Goal: Task Accomplishment & Management: Use online tool/utility

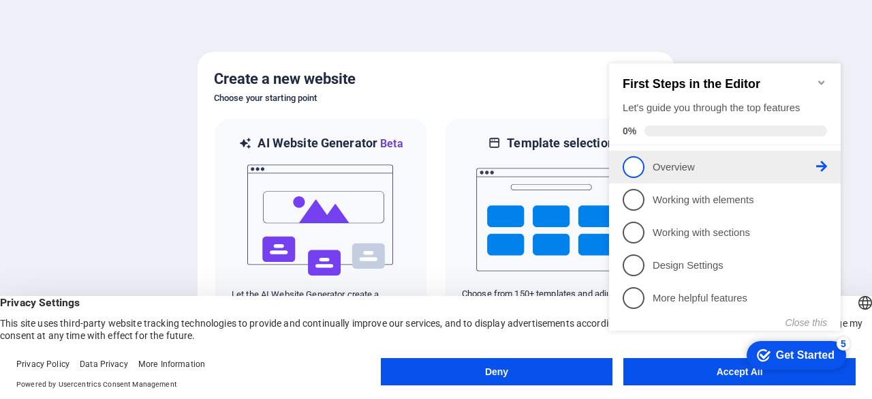
click at [637, 167] on span "1" at bounding box center [634, 167] width 22 height 22
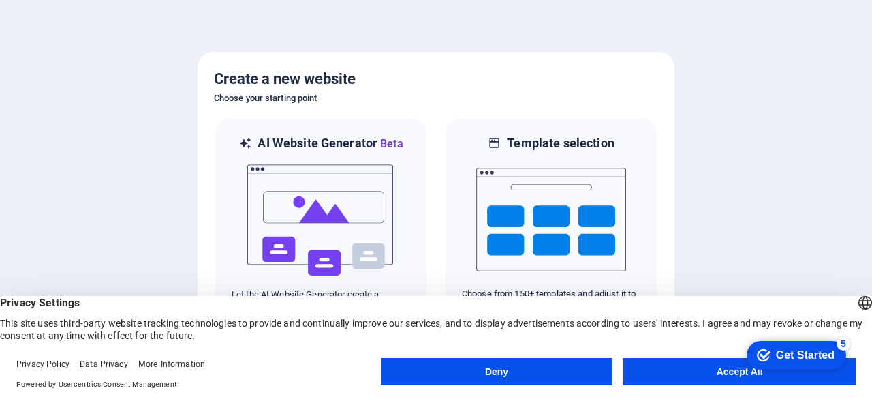
click at [513, 378] on button "Deny" at bounding box center [497, 371] width 232 height 27
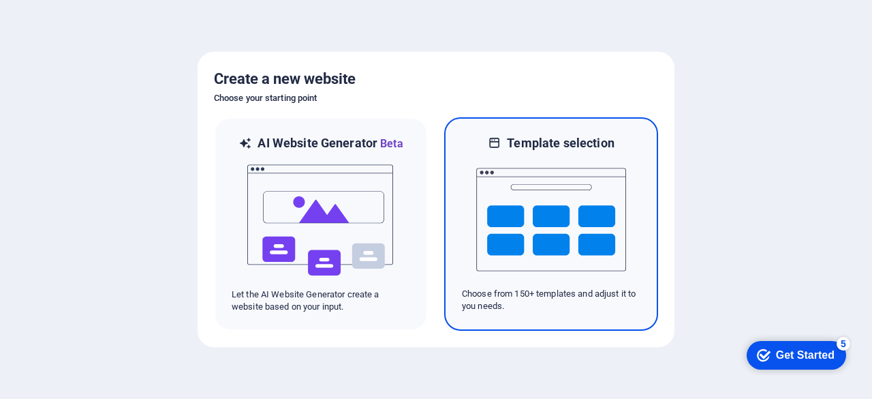
click at [587, 190] on img at bounding box center [551, 219] width 150 height 136
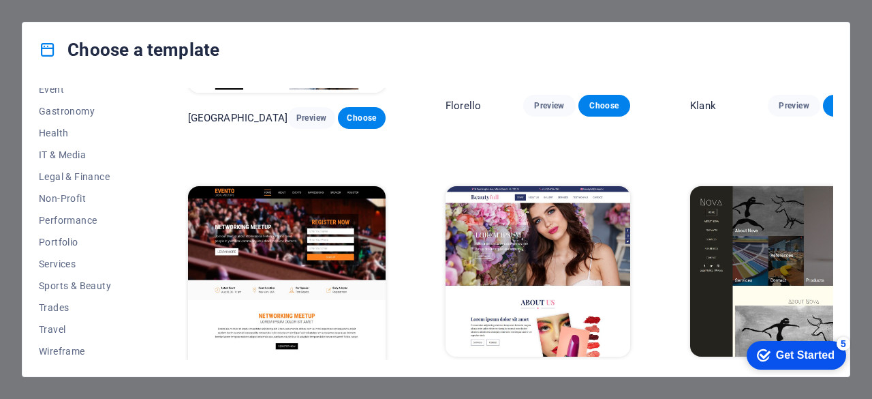
scroll to position [273, 0]
click at [49, 324] on span "Travel" at bounding box center [83, 327] width 89 height 11
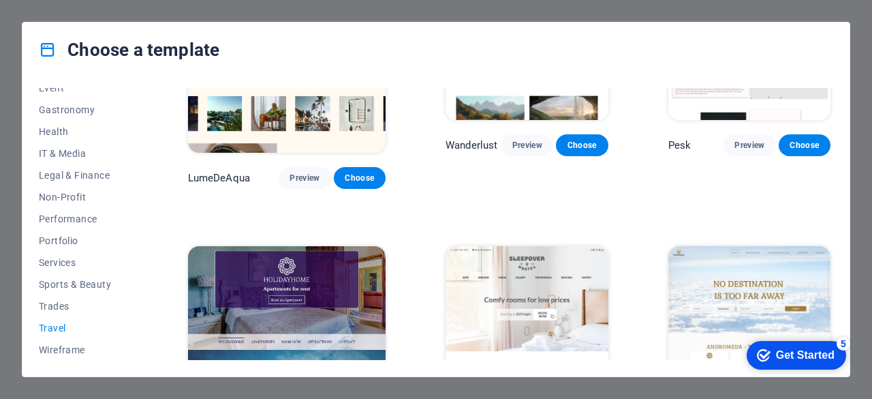
scroll to position [42, 0]
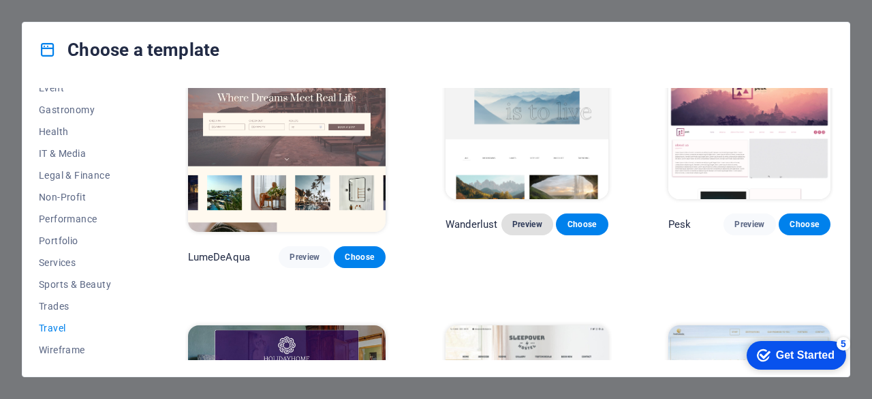
click at [513, 229] on span "Preview" at bounding box center [528, 224] width 30 height 11
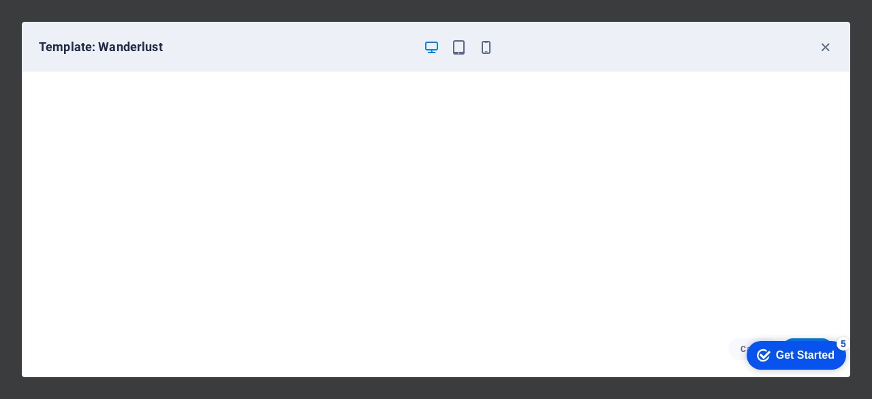
scroll to position [0, 0]
click at [823, 43] on icon "button" at bounding box center [826, 48] width 16 height 16
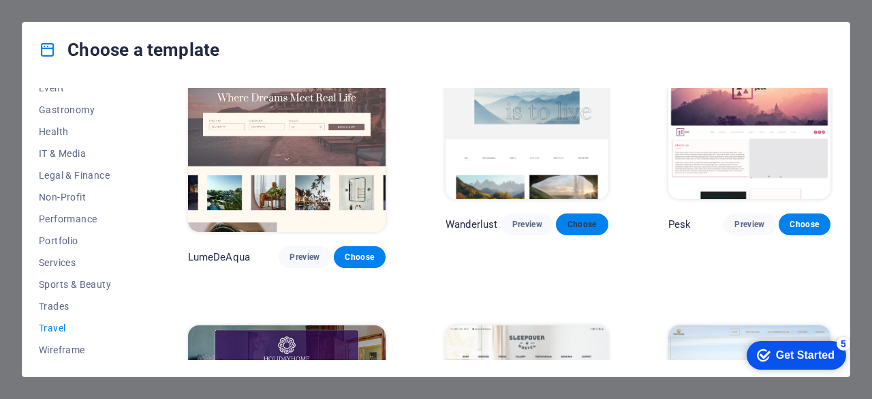
click at [568, 228] on span "Choose" at bounding box center [582, 224] width 30 height 11
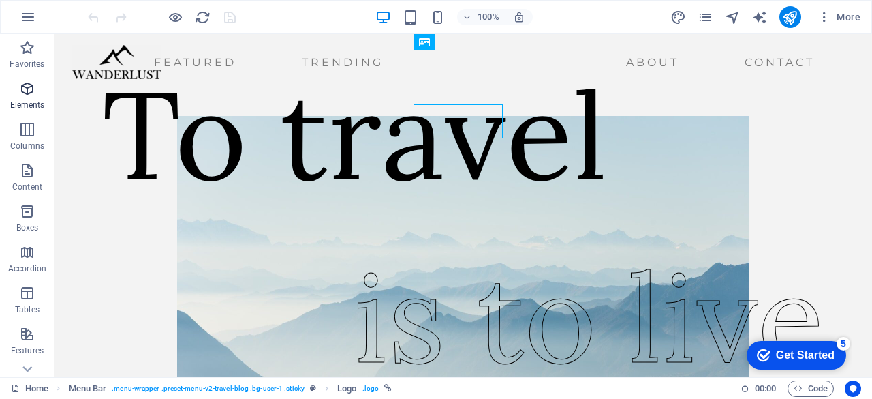
click at [26, 93] on icon "button" at bounding box center [27, 88] width 16 height 16
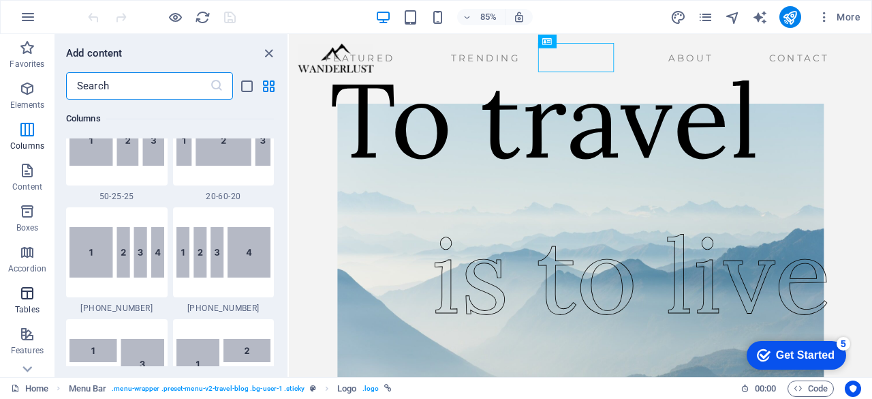
scroll to position [270, 0]
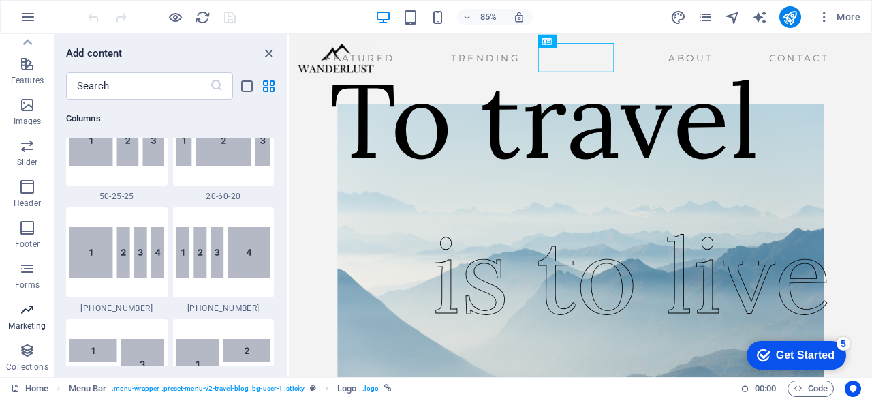
click at [28, 326] on p "Marketing" at bounding box center [26, 325] width 37 height 11
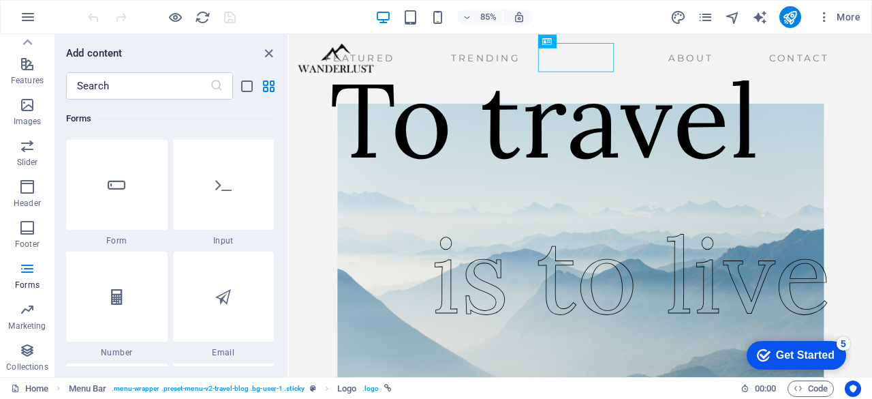
scroll to position [10197, 0]
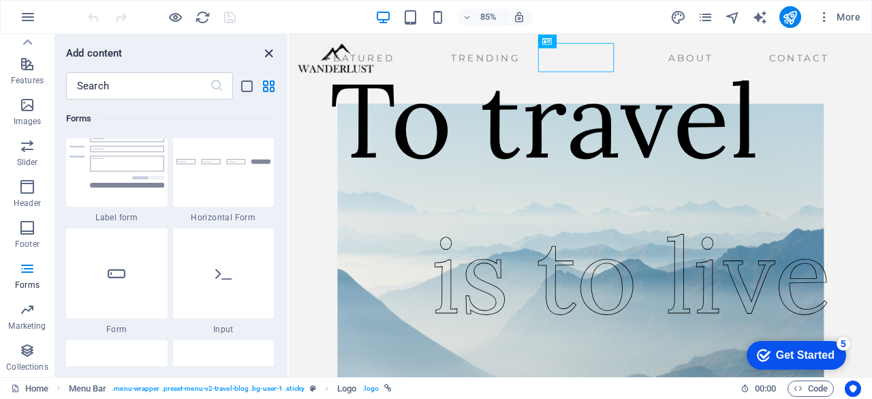
click at [268, 50] on icon "close panel" at bounding box center [269, 54] width 16 height 16
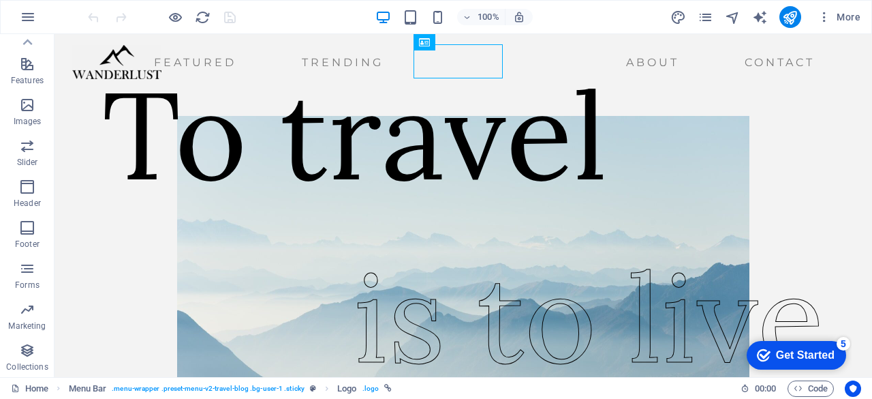
click at [795, 352] on div "Get Started" at bounding box center [805, 355] width 59 height 12
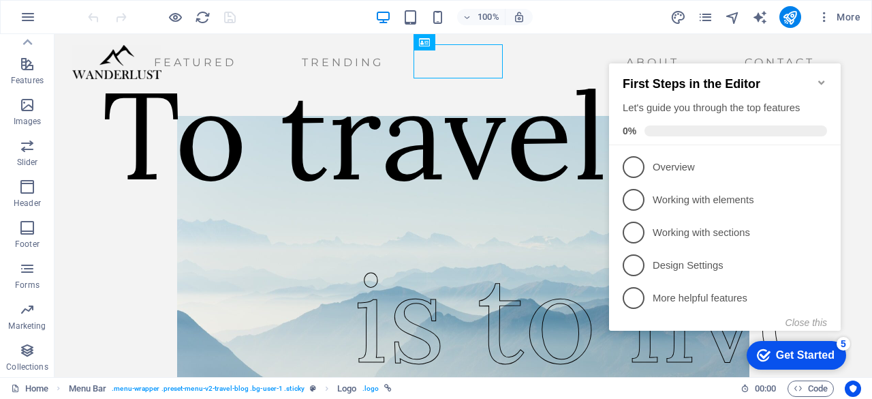
click at [821, 80] on icon "Minimize checklist" at bounding box center [822, 82] width 6 height 4
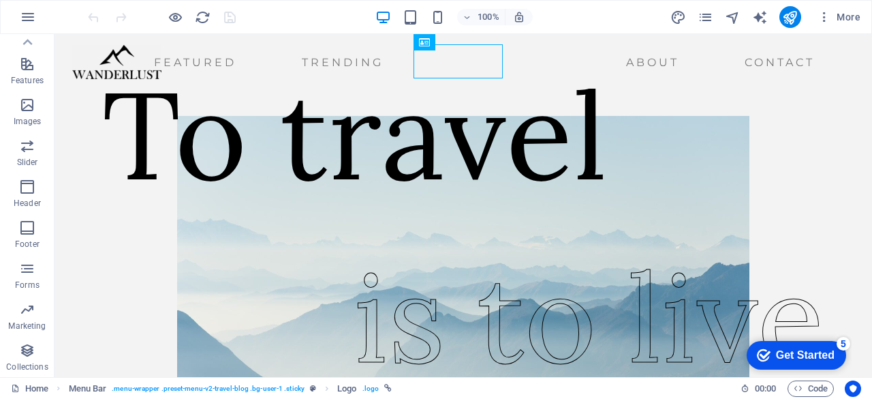
click at [782, 355] on div "Get Started" at bounding box center [805, 355] width 59 height 12
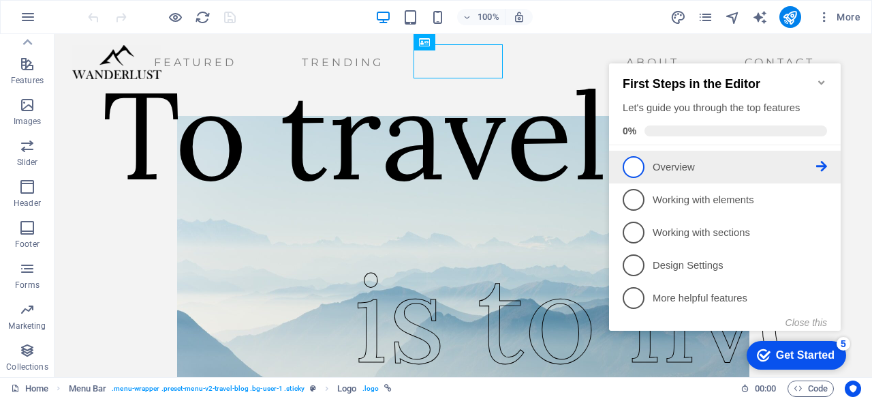
click at [635, 167] on span "1" at bounding box center [634, 167] width 22 height 22
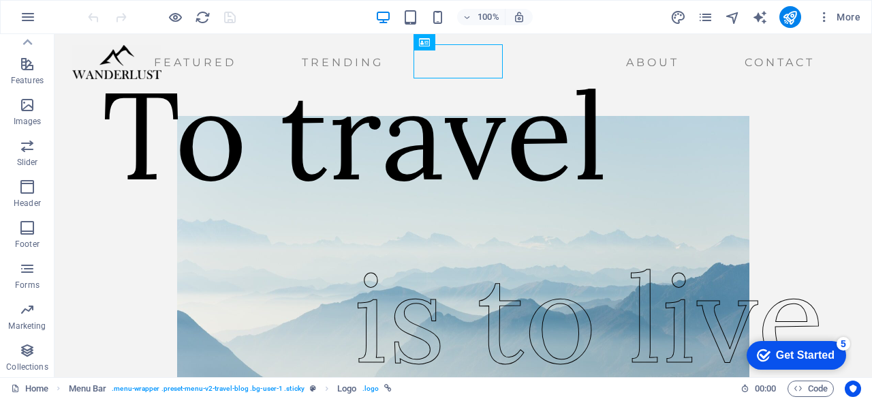
scroll to position [0, 0]
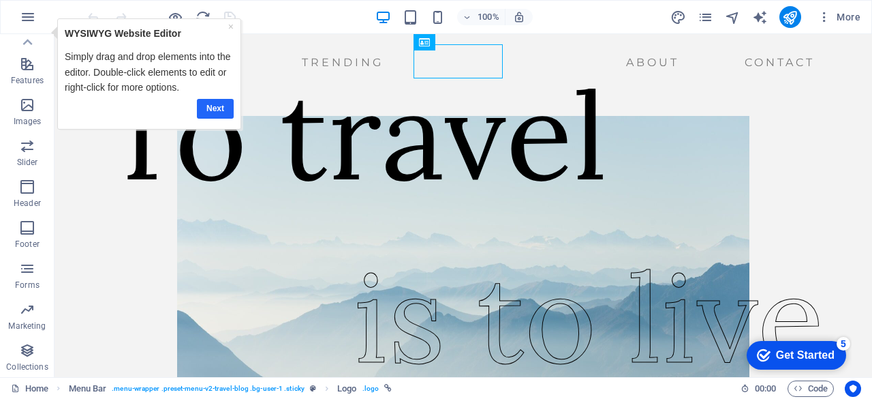
click at [210, 99] on link "Next" at bounding box center [215, 108] width 37 height 20
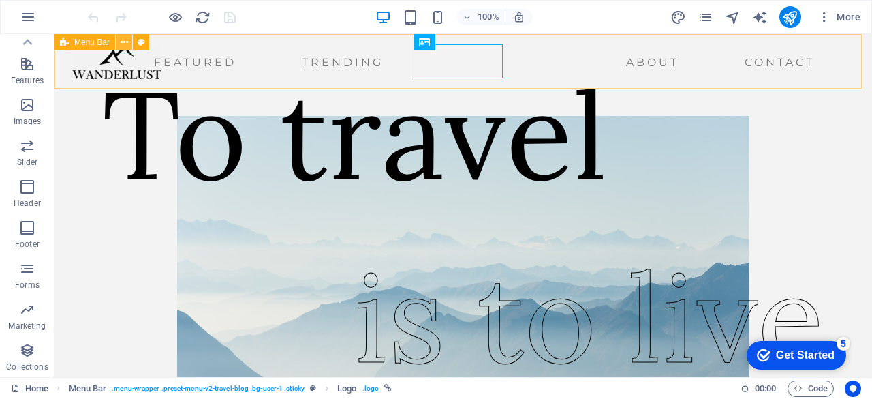
click at [125, 40] on icon at bounding box center [124, 42] width 7 height 14
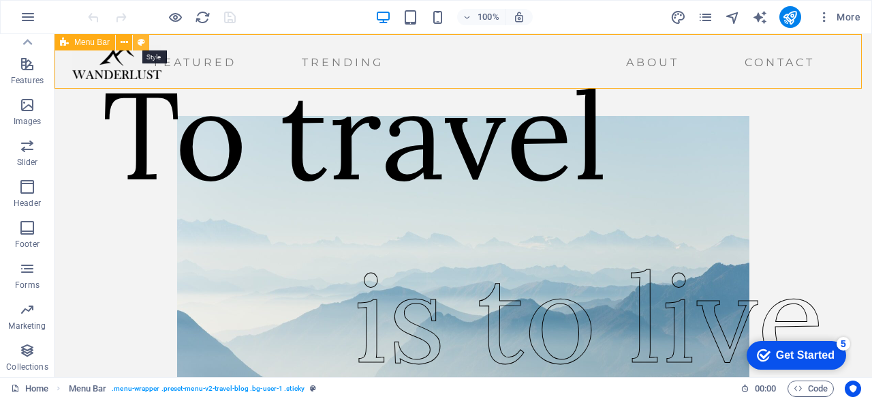
click at [143, 40] on icon at bounding box center [141, 42] width 7 height 14
select select "rem"
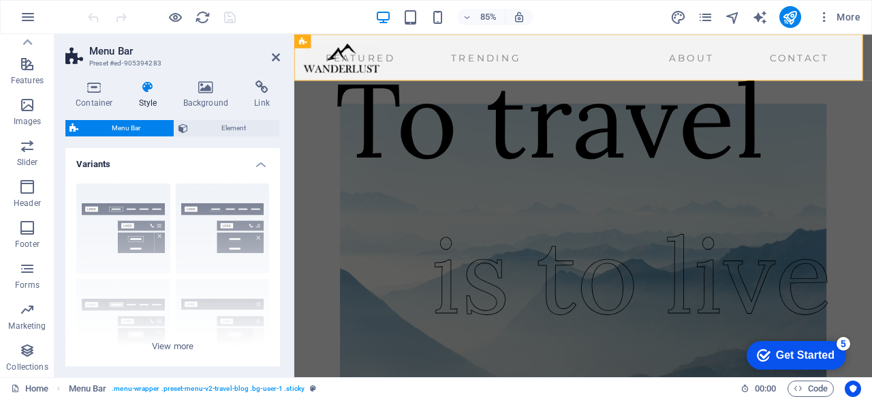
click at [806, 353] on div "Get Started" at bounding box center [805, 355] width 59 height 12
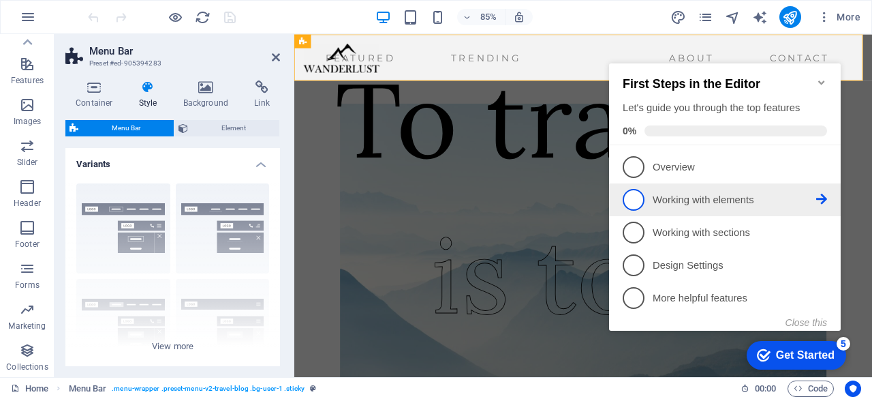
click at [639, 196] on span "2" at bounding box center [634, 200] width 22 height 22
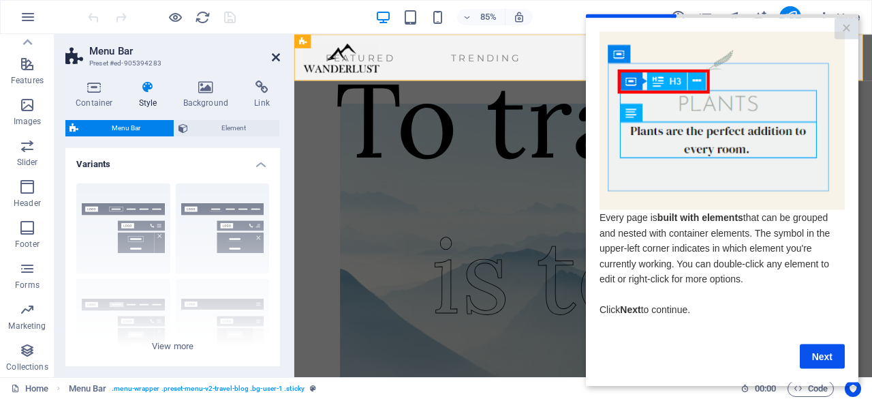
click at [279, 55] on icon at bounding box center [276, 57] width 8 height 11
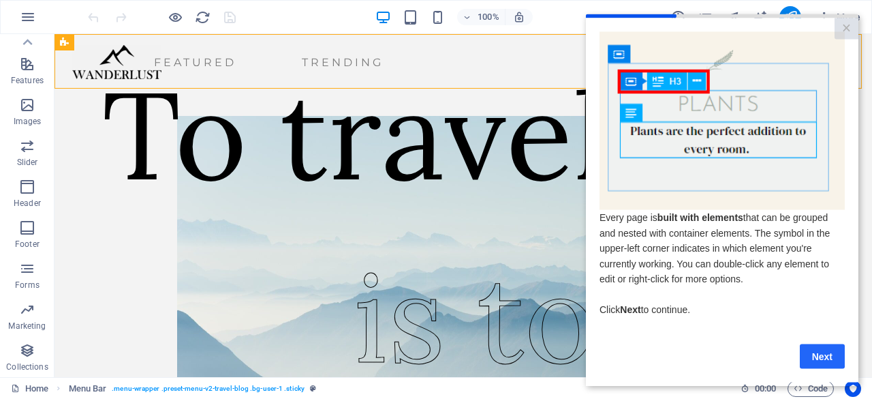
click at [813, 358] on link "Next" at bounding box center [822, 356] width 45 height 25
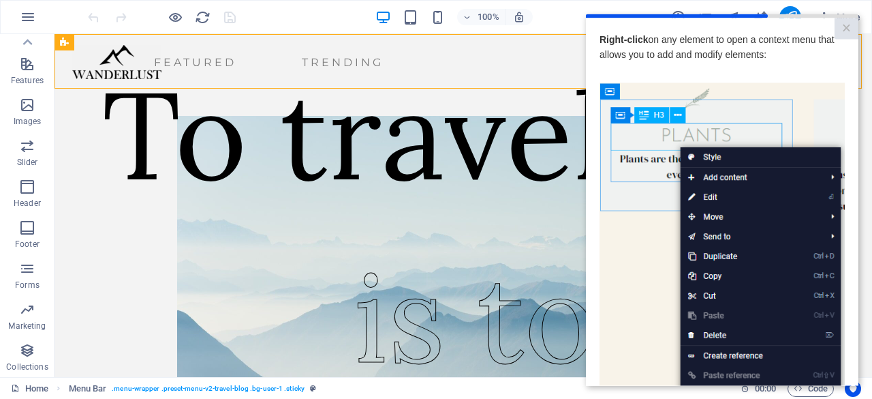
scroll to position [219, 0]
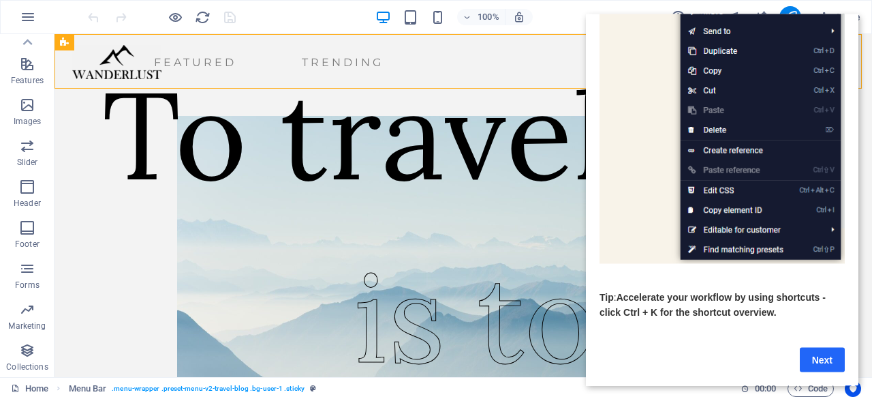
click at [823, 355] on link "Next" at bounding box center [822, 359] width 45 height 25
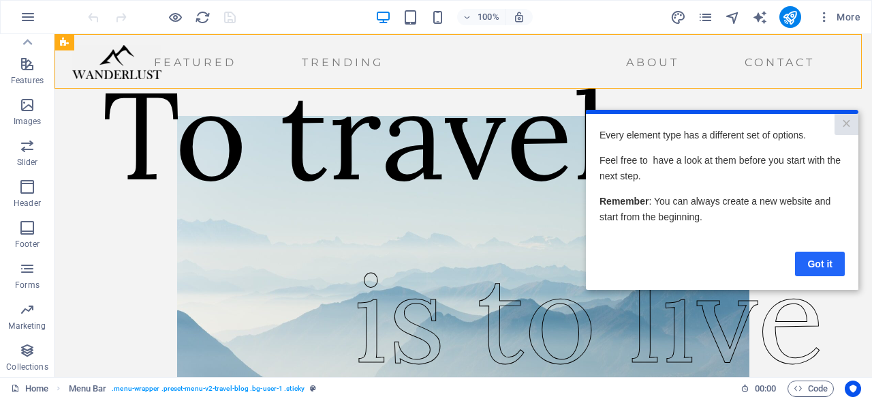
click at [814, 261] on link "Got it" at bounding box center [820, 263] width 50 height 25
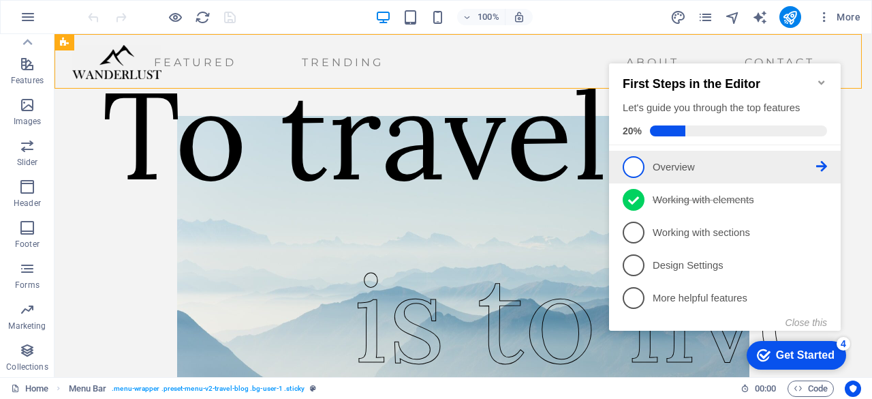
click at [637, 162] on span "1" at bounding box center [634, 167] width 22 height 22
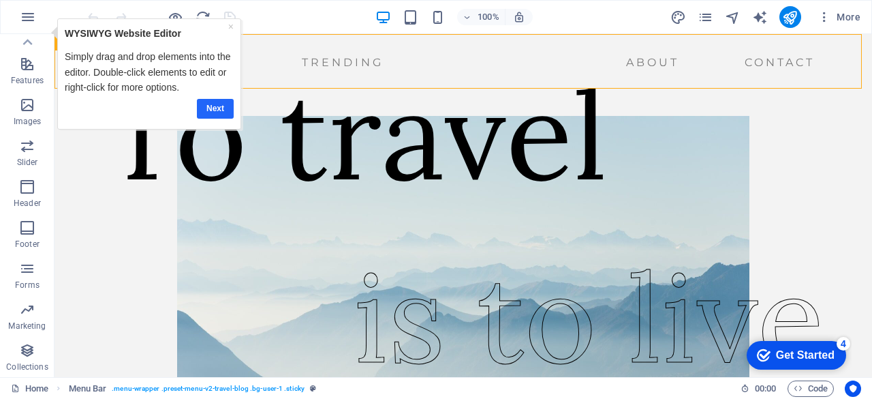
click at [207, 103] on link "Next" at bounding box center [215, 108] width 37 height 20
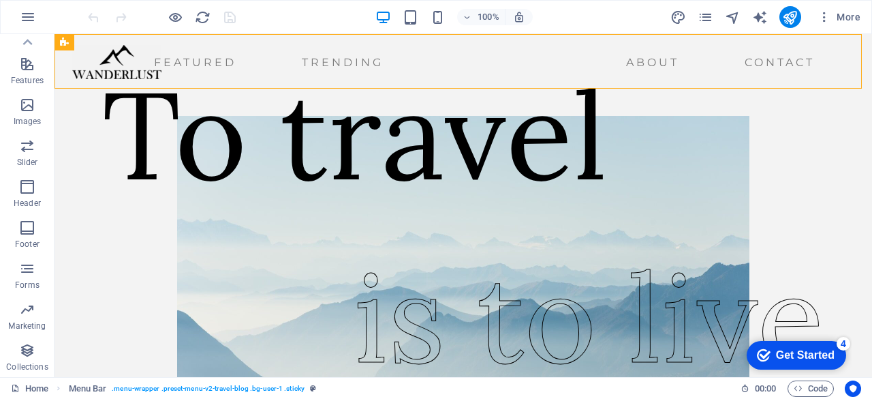
click at [815, 361] on div "Get Started" at bounding box center [805, 355] width 59 height 12
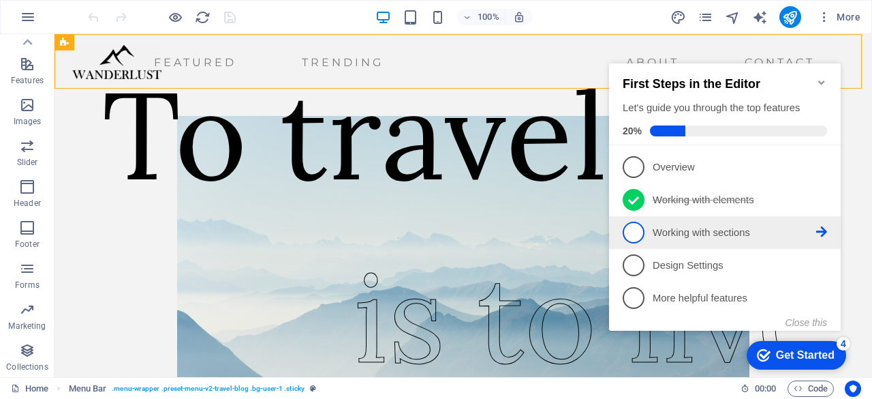
click at [633, 230] on span "3" at bounding box center [634, 233] width 22 height 22
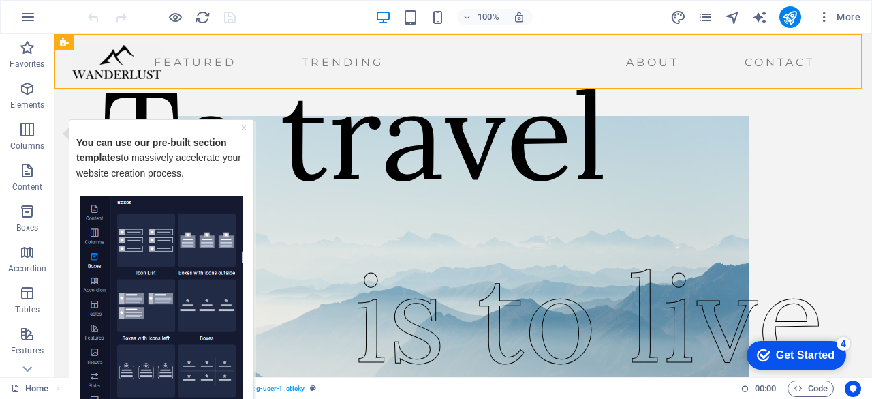
click at [166, 156] on p "You can use our pre-built section templates to massively accelerate your websit…" at bounding box center [161, 164] width 170 height 61
click at [128, 237] on img "Tooltip" at bounding box center [162, 300] width 164 height 209
click at [200, 254] on img "Tooltip" at bounding box center [162, 300] width 164 height 209
click at [144, 294] on img "Tooltip" at bounding box center [162, 300] width 164 height 209
click at [776, 349] on div "Get Started" at bounding box center [805, 355] width 59 height 12
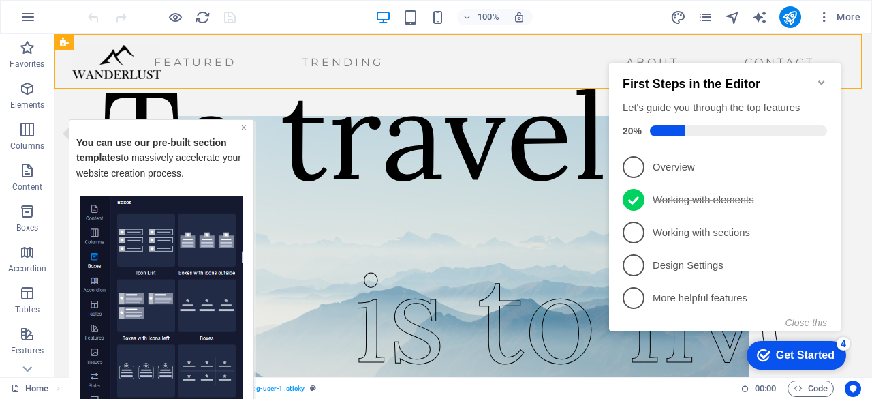
click at [243, 127] on link "×" at bounding box center [243, 126] width 5 height 11
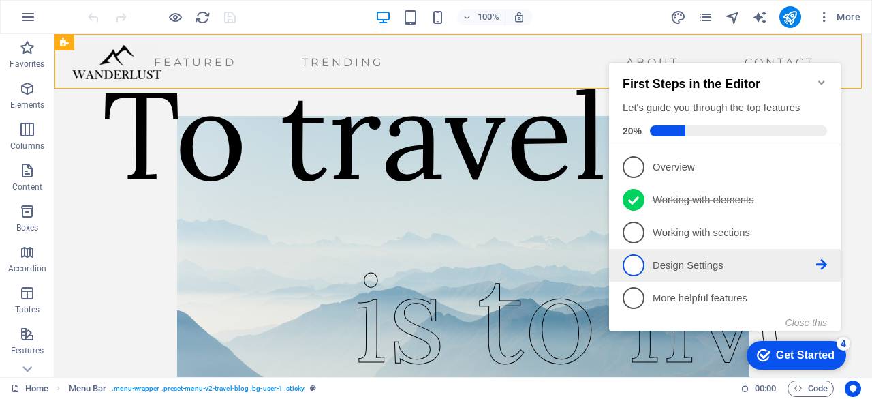
click at [630, 263] on span "4" at bounding box center [634, 265] width 22 height 22
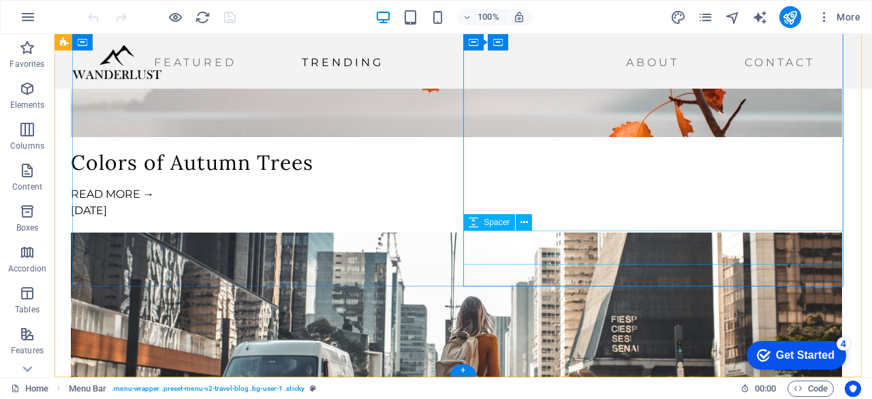
scroll to position [2926, 0]
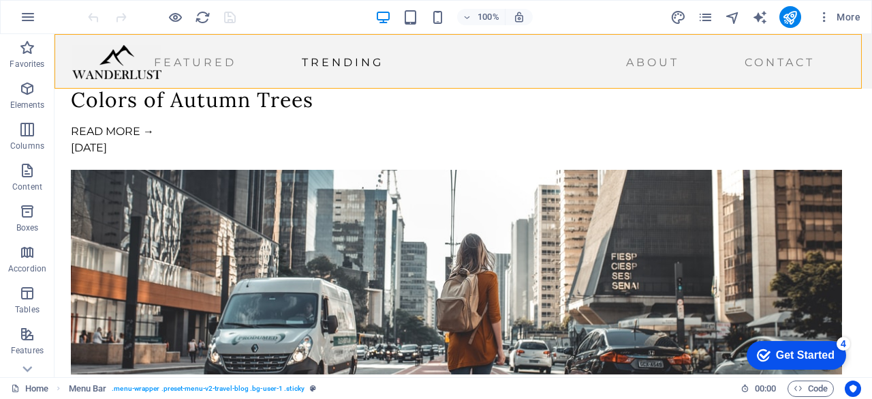
click at [770, 359] on div "checkmark Get Started 4" at bounding box center [796, 355] width 78 height 14
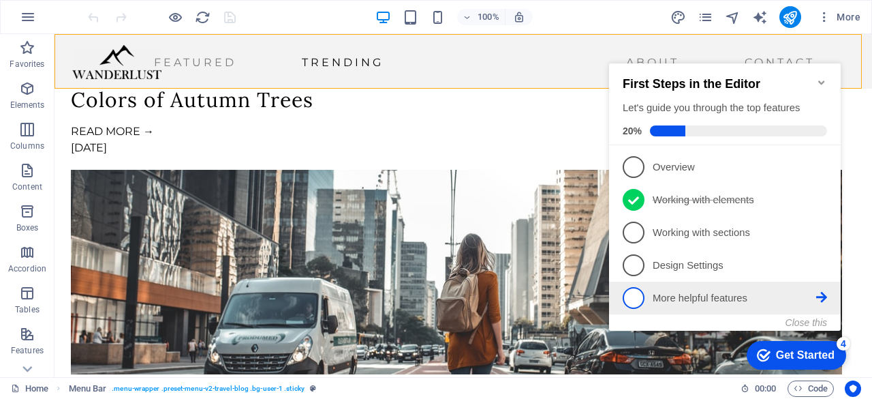
click at [633, 296] on span "5" at bounding box center [634, 298] width 22 height 22
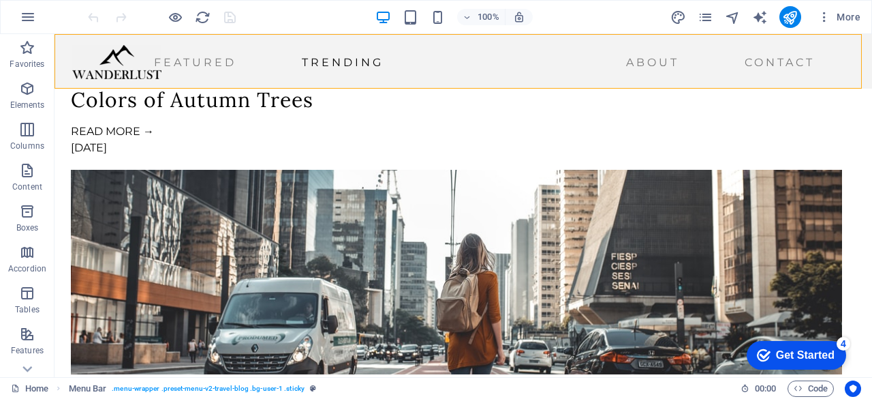
click at [790, 350] on div "Get Started" at bounding box center [805, 355] width 59 height 12
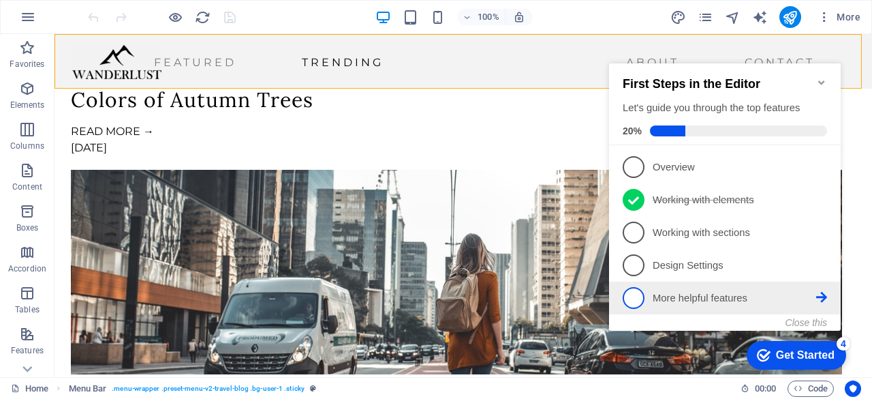
click at [817, 295] on icon at bounding box center [822, 297] width 11 height 11
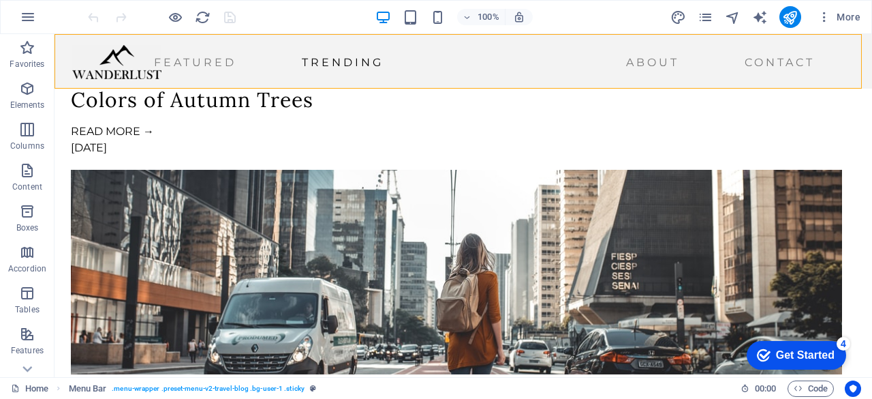
click at [811, 358] on div "Get Started" at bounding box center [805, 355] width 59 height 12
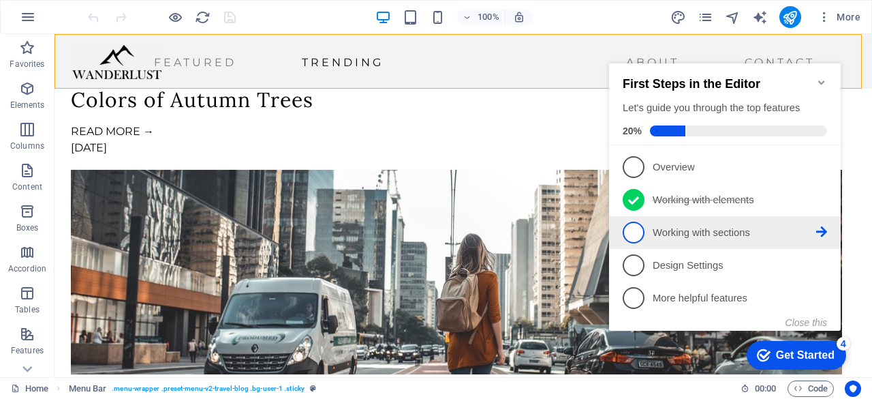
click at [818, 228] on icon at bounding box center [822, 231] width 11 height 11
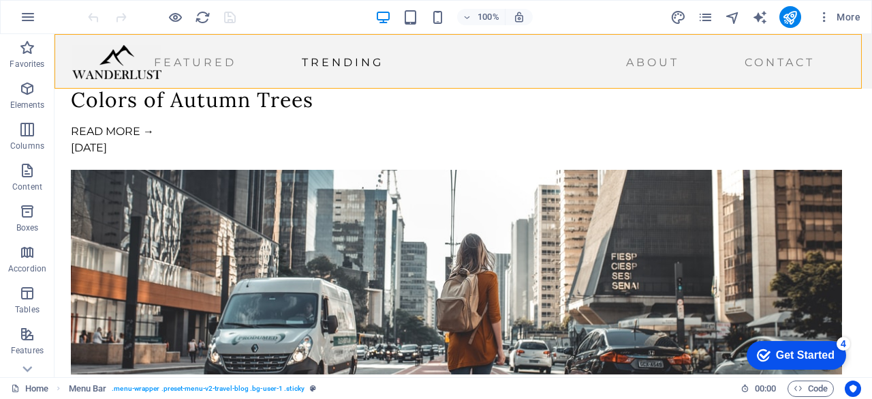
scroll to position [0, 0]
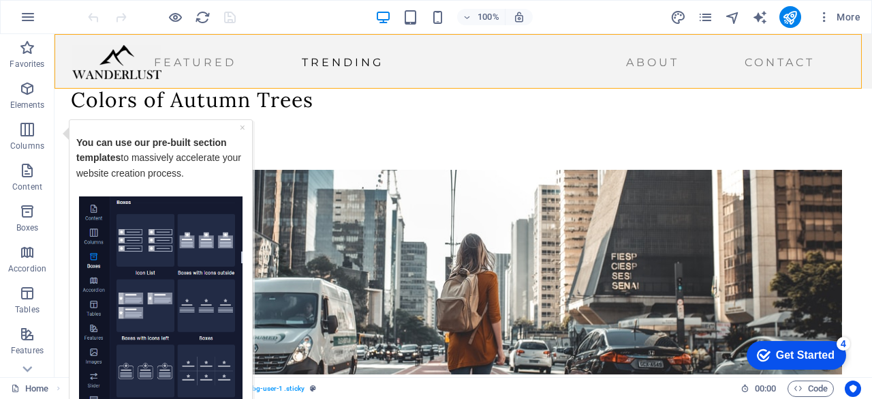
click at [810, 352] on div "Get Started" at bounding box center [805, 355] width 59 height 12
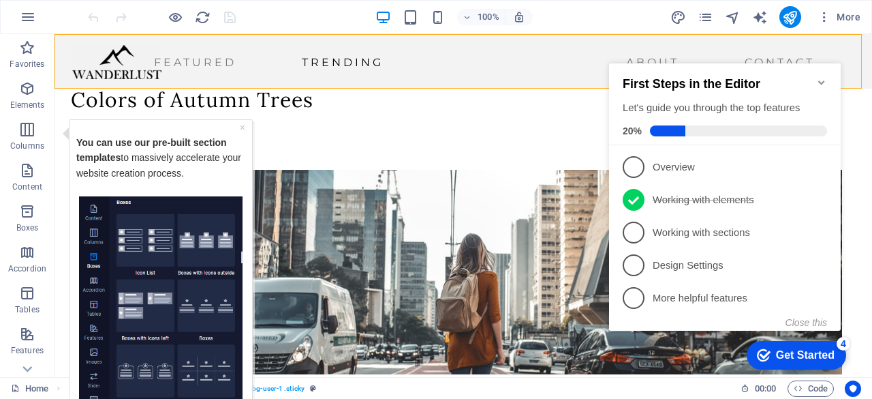
click at [823, 77] on icon "Minimize checklist" at bounding box center [822, 82] width 11 height 11
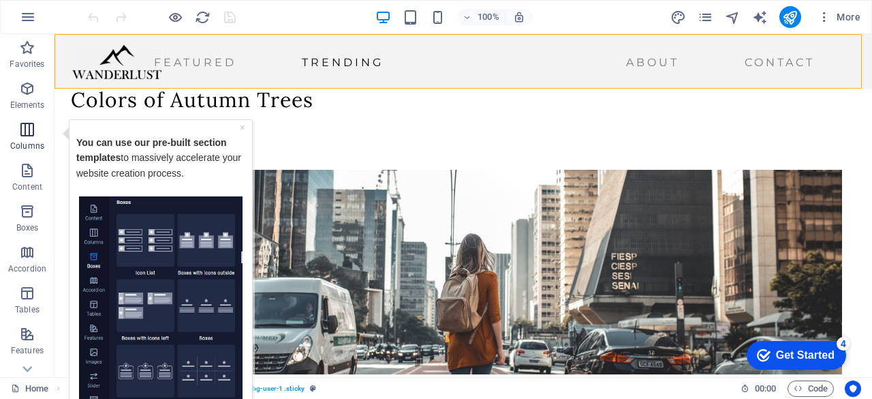
click at [27, 131] on icon "button" at bounding box center [27, 129] width 16 height 16
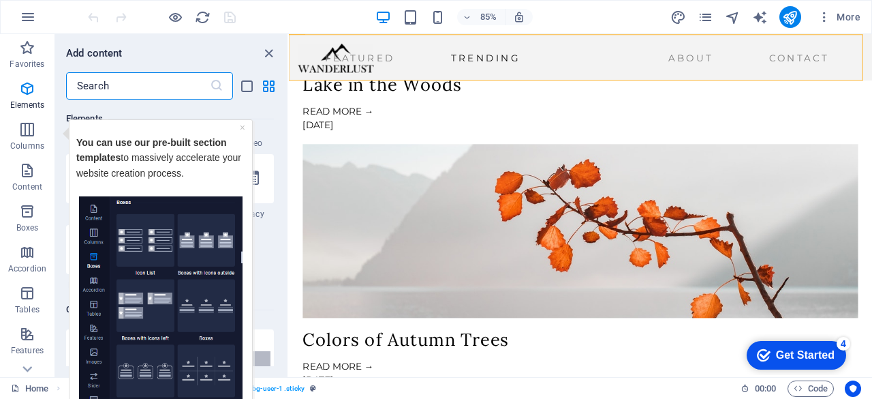
scroll to position [675, 0]
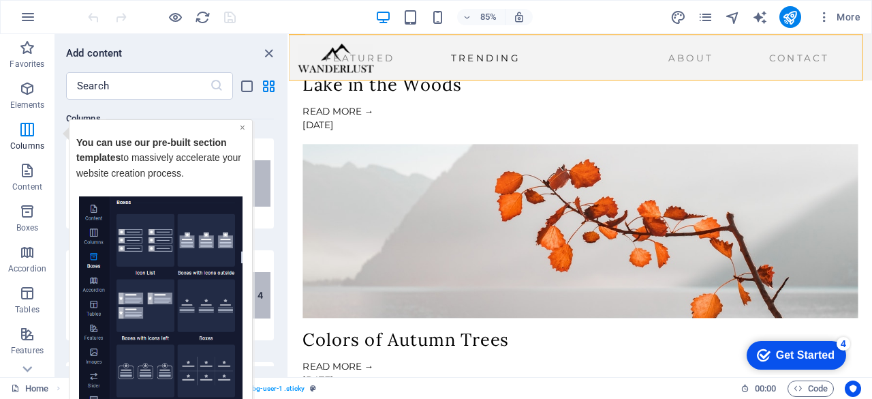
click at [241, 125] on link "×" at bounding box center [242, 126] width 5 height 11
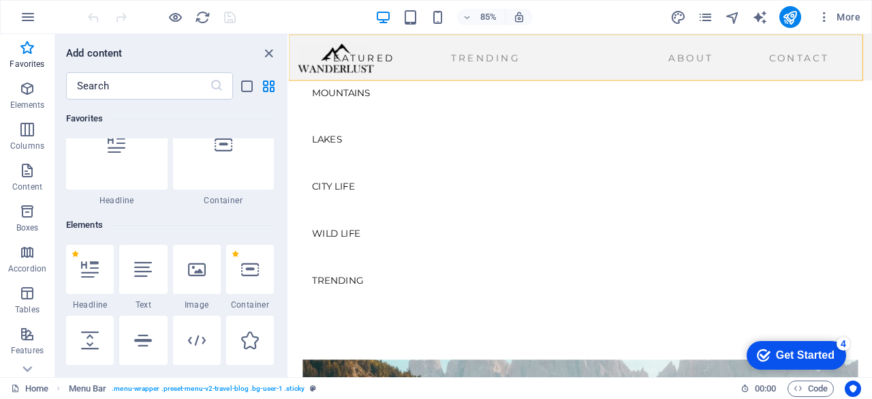
scroll to position [0, 0]
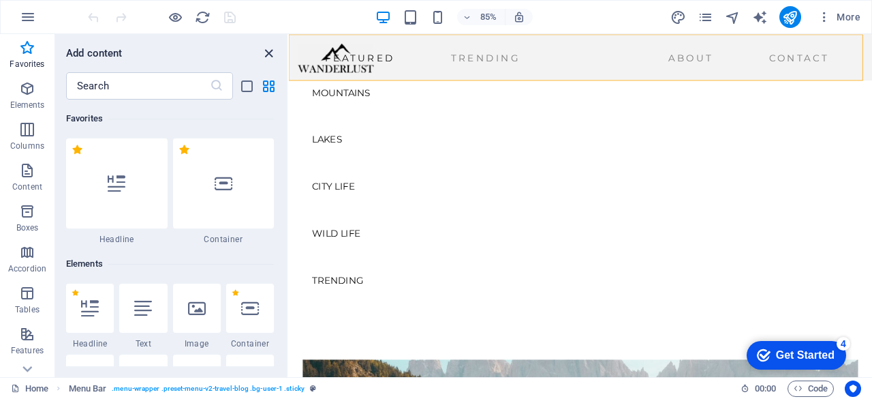
click at [267, 50] on icon "close panel" at bounding box center [269, 54] width 16 height 16
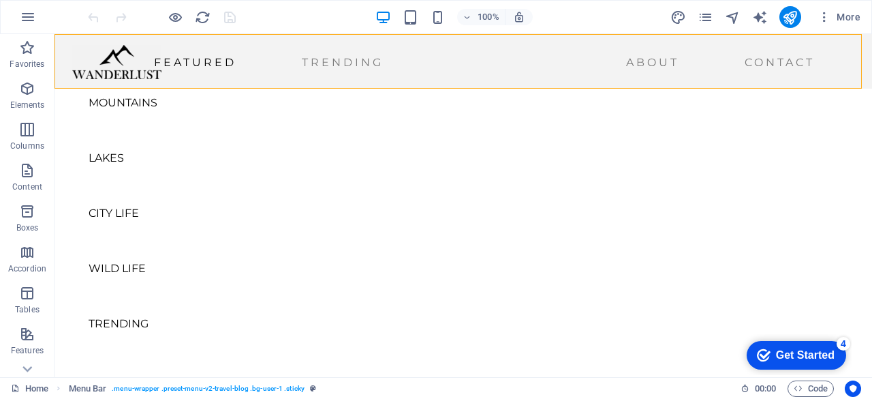
click at [766, 348] on icon "checkmark" at bounding box center [764, 355] width 14 height 14
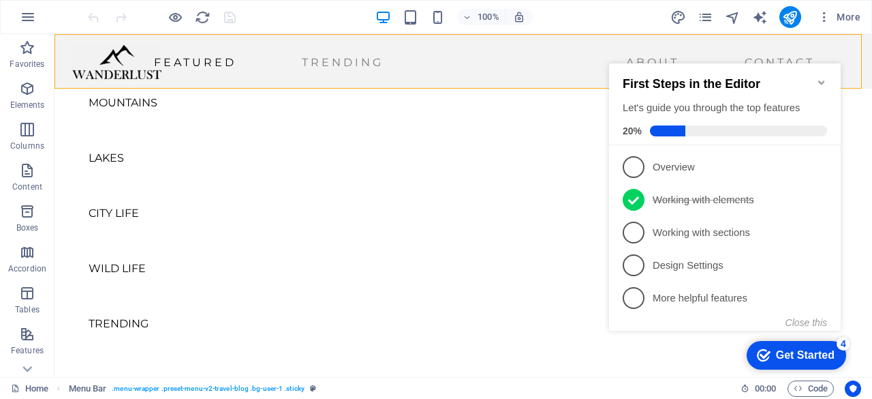
click at [850, 117] on div "checkmark Get Started 4 First Steps in the Editor Let's guide you through the t…" at bounding box center [728, 209] width 248 height 331
click at [795, 353] on div "Get Started" at bounding box center [805, 355] width 59 height 12
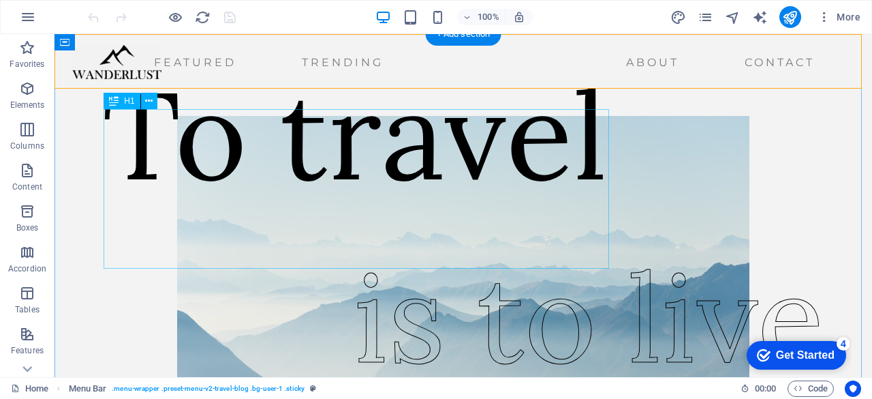
click at [356, 204] on div "To travel" at bounding box center [355, 134] width 506 height 159
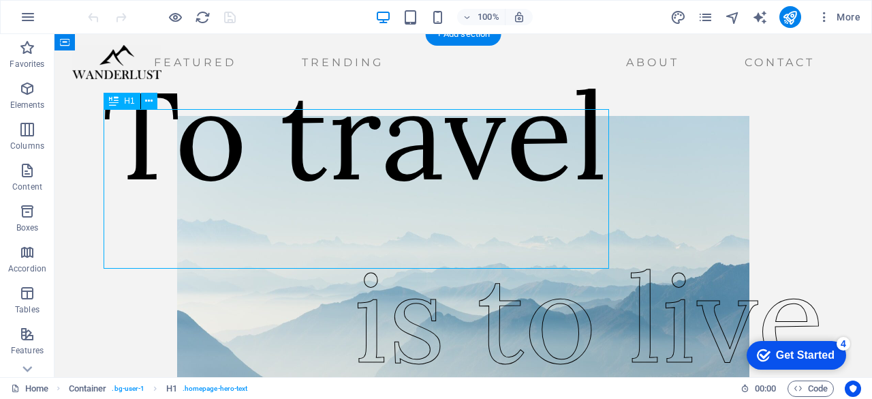
click at [551, 177] on div "To travel" at bounding box center [355, 134] width 506 height 159
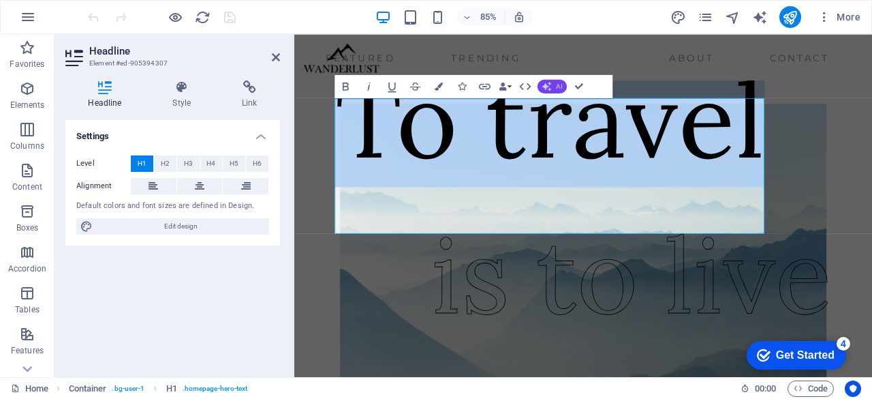
click at [551, 85] on icon "button" at bounding box center [548, 87] width 10 height 10
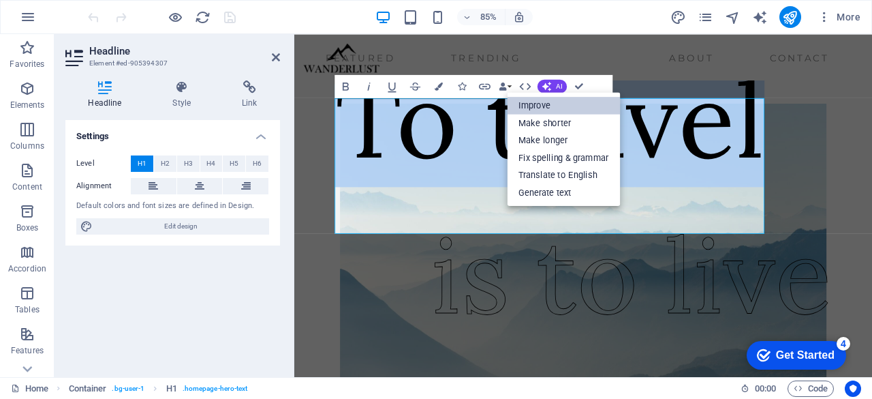
click at [537, 106] on link "Improve" at bounding box center [563, 105] width 113 height 18
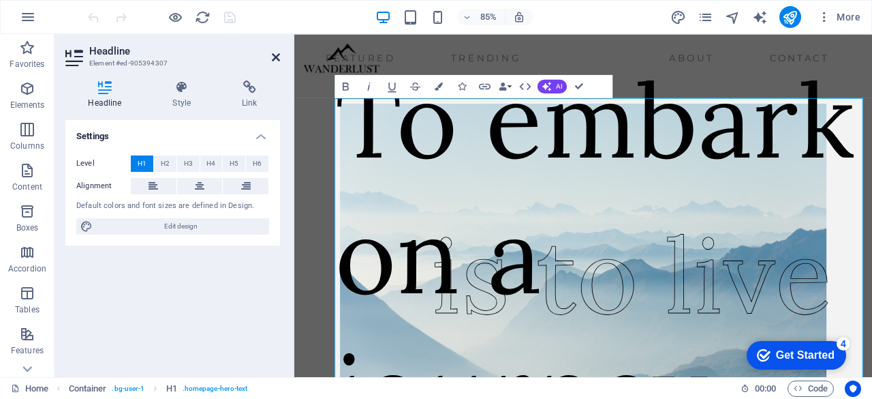
click at [274, 57] on icon at bounding box center [276, 57] width 8 height 11
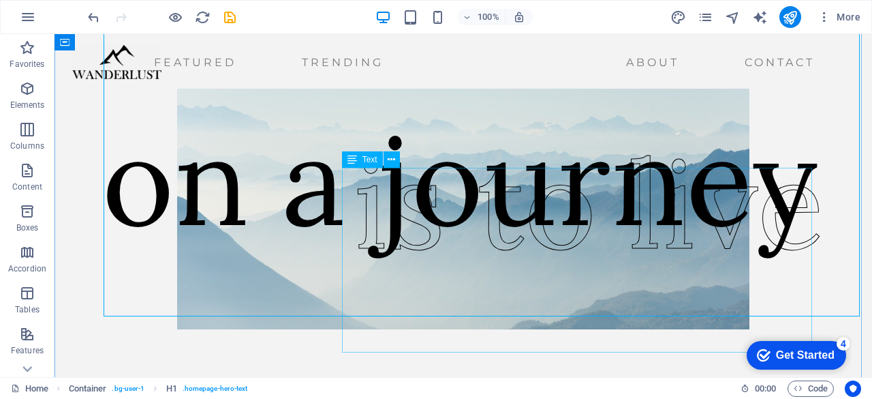
scroll to position [115, 0]
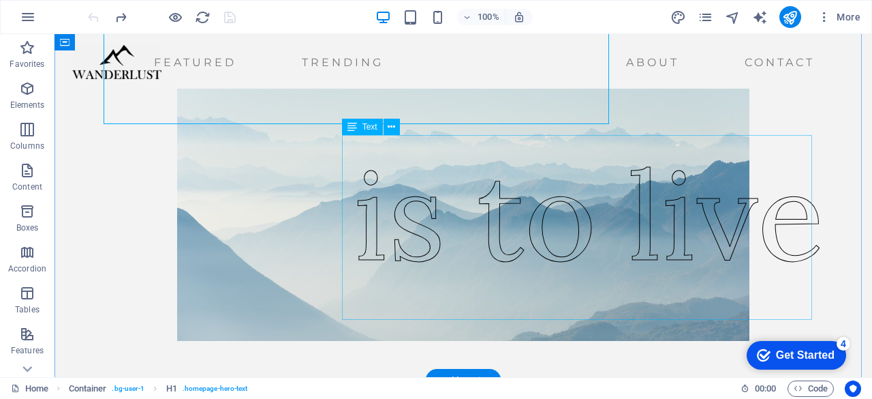
scroll to position [51, 0]
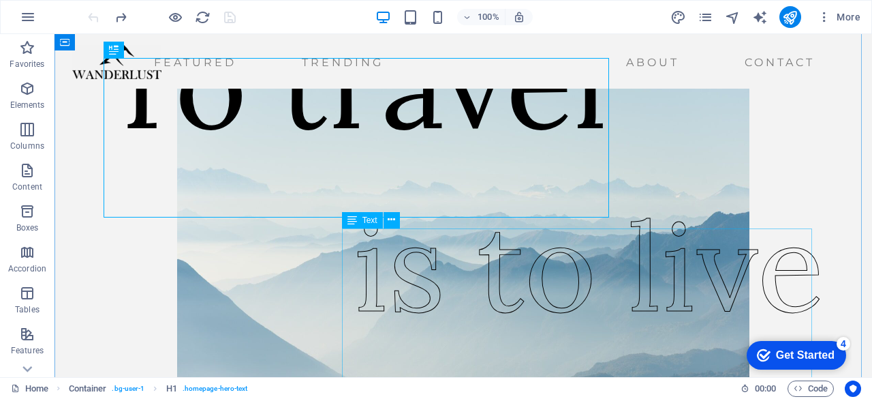
click at [444, 311] on div "is to live" at bounding box center [589, 266] width 471 height 185
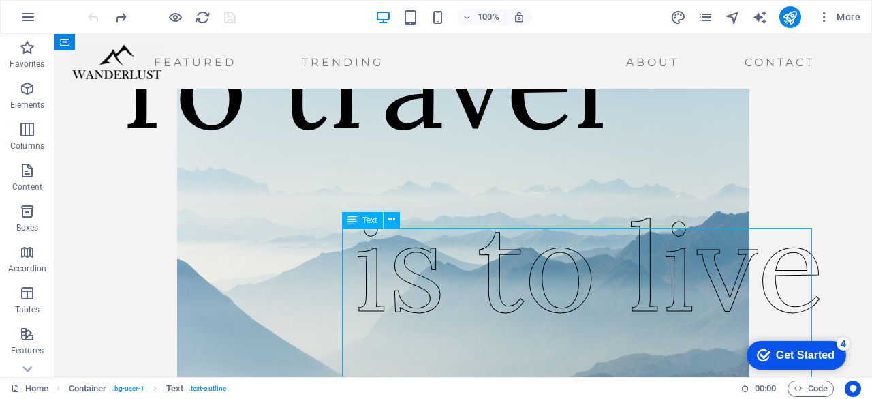
drag, startPoint x: 444, startPoint y: 311, endPoint x: 364, endPoint y: 310, distance: 80.4
click at [364, 310] on div "is to live" at bounding box center [589, 266] width 471 height 185
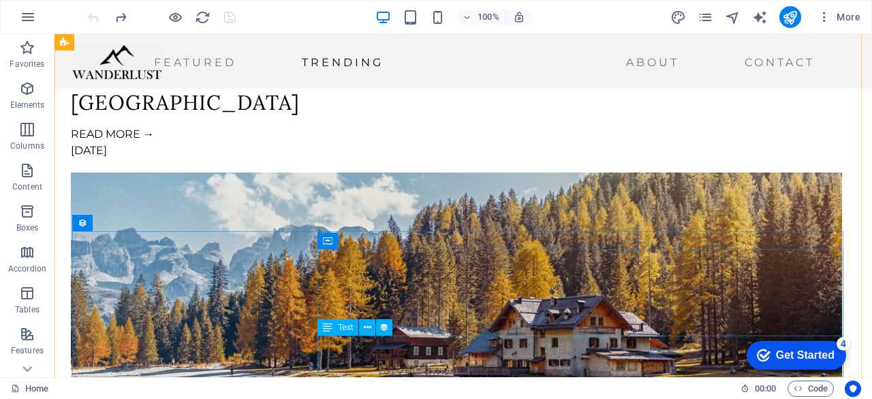
scroll to position [2926, 0]
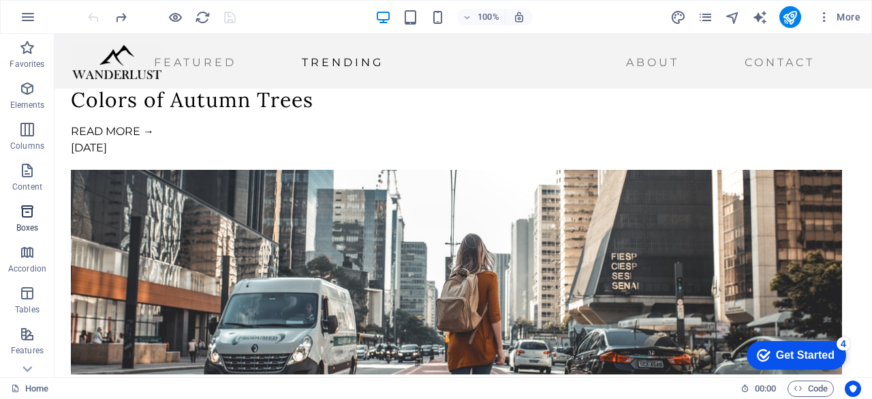
click at [31, 217] on icon "button" at bounding box center [27, 211] width 16 height 16
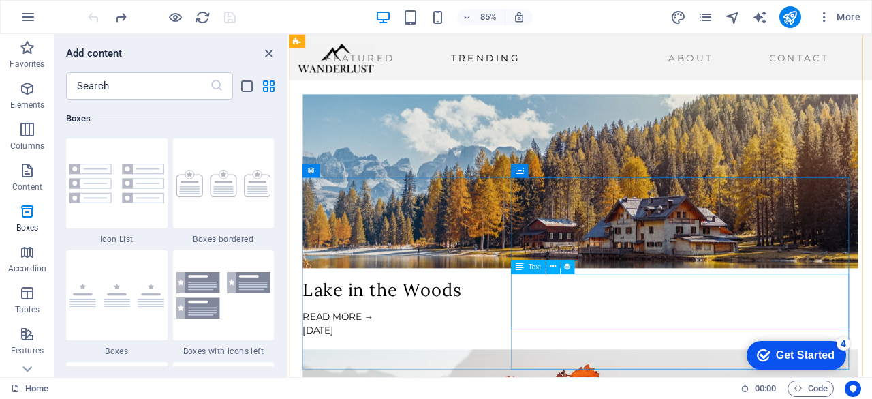
scroll to position [2198, 0]
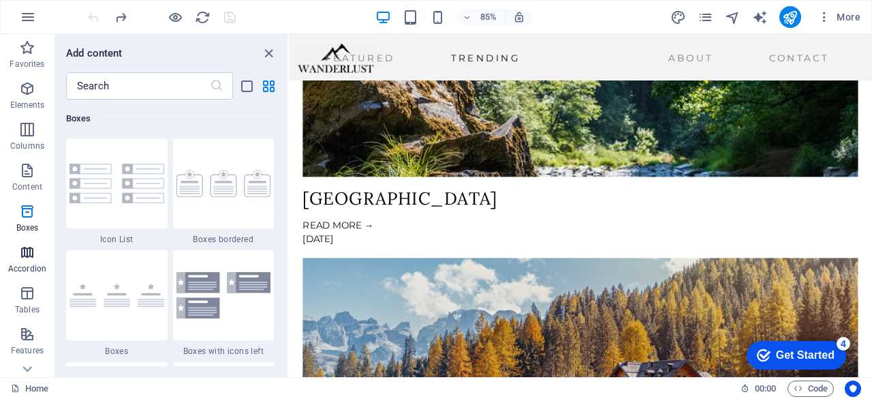
click at [41, 256] on span "Accordion" at bounding box center [27, 260] width 55 height 33
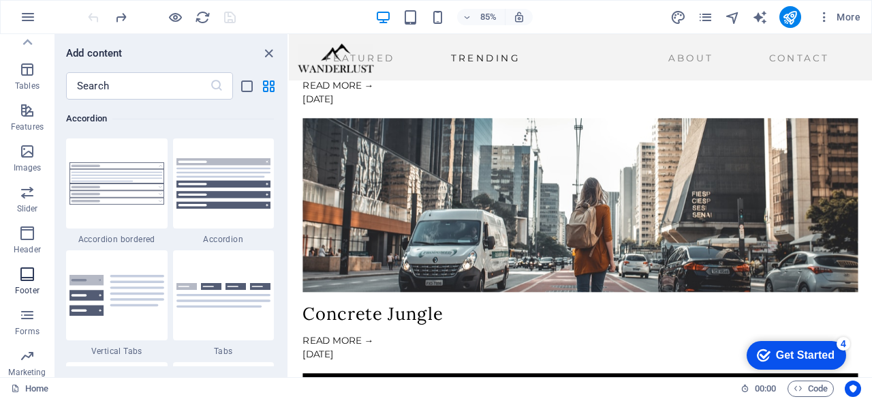
scroll to position [222, 0]
click at [23, 244] on span "Header" at bounding box center [27, 242] width 55 height 33
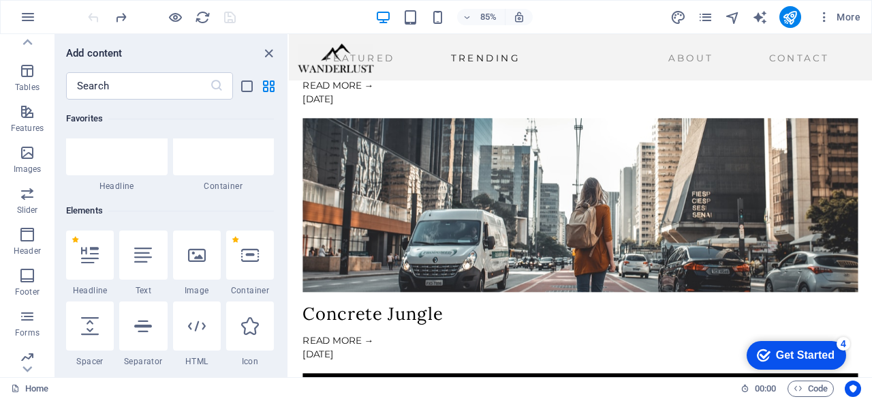
scroll to position [0, 0]
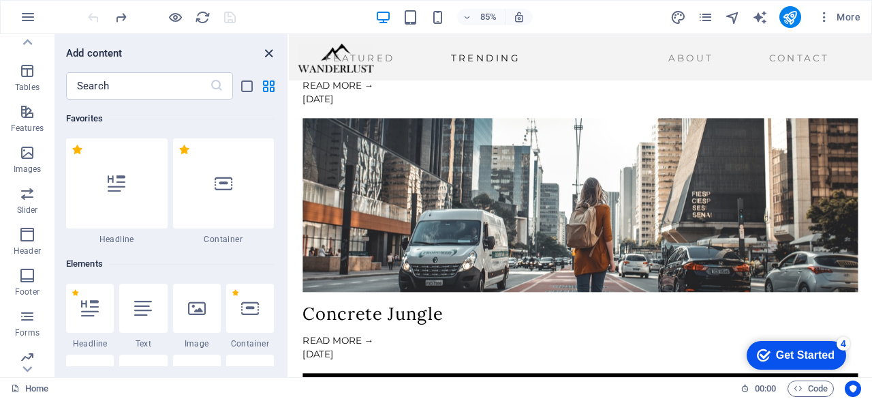
click at [267, 54] on icon "close panel" at bounding box center [269, 54] width 16 height 16
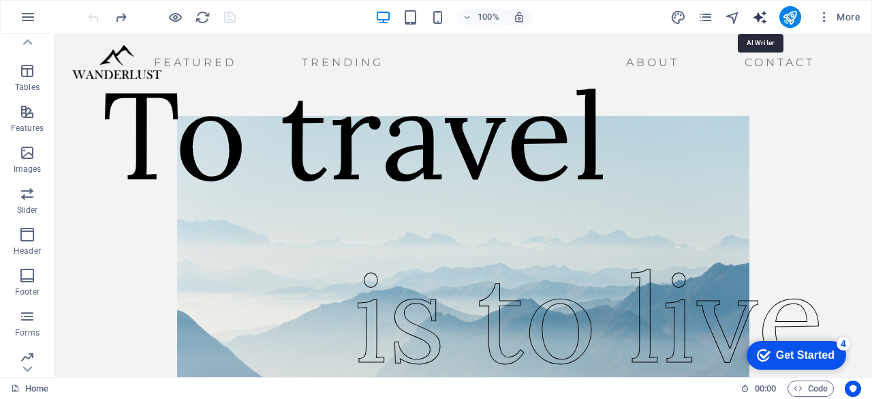
select select "English"
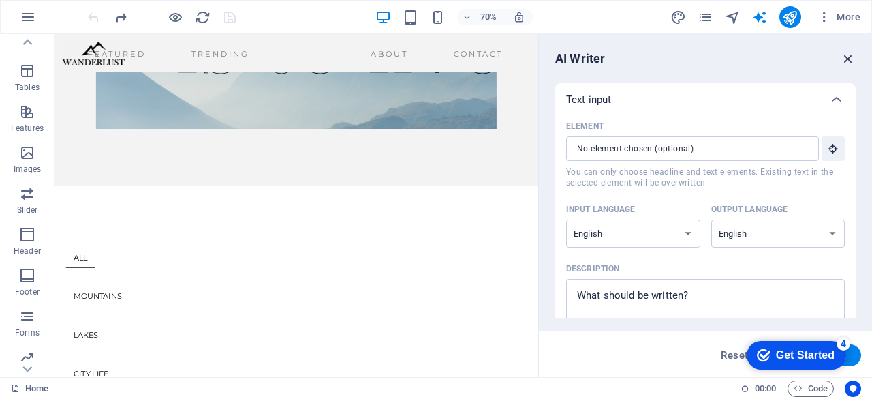
click at [845, 57] on icon "button" at bounding box center [848, 58] width 15 height 15
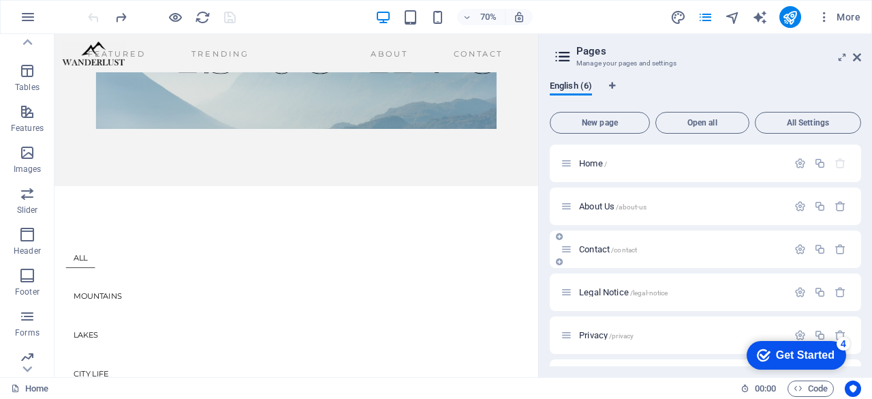
scroll to position [35, 0]
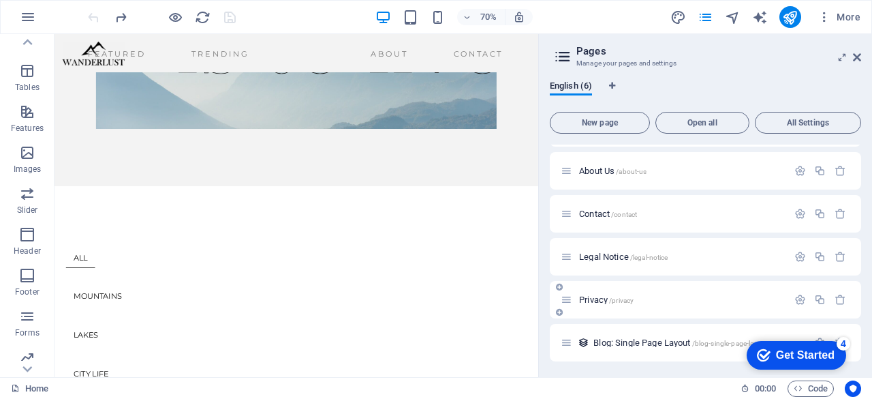
click at [602, 301] on span "Privacy /privacy" at bounding box center [606, 299] width 55 height 10
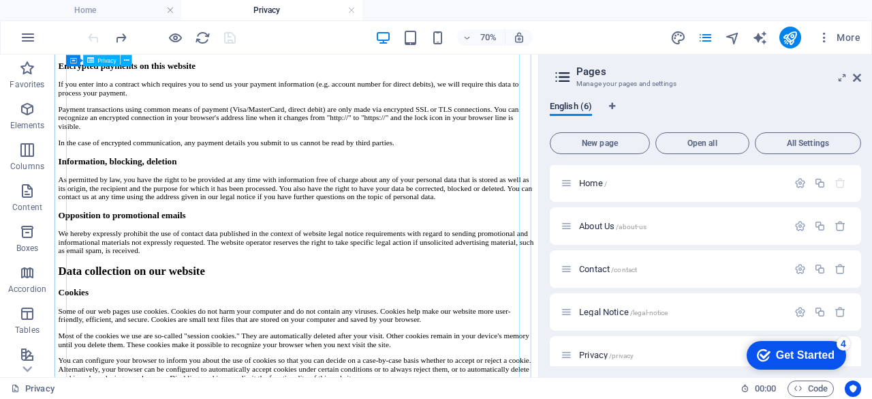
scroll to position [1143, 0]
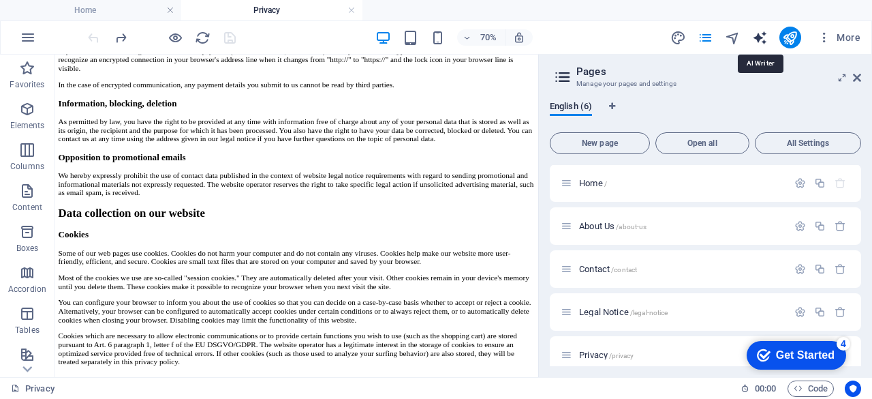
click at [768, 40] on icon "text_generator" at bounding box center [761, 38] width 16 height 16
select select "English"
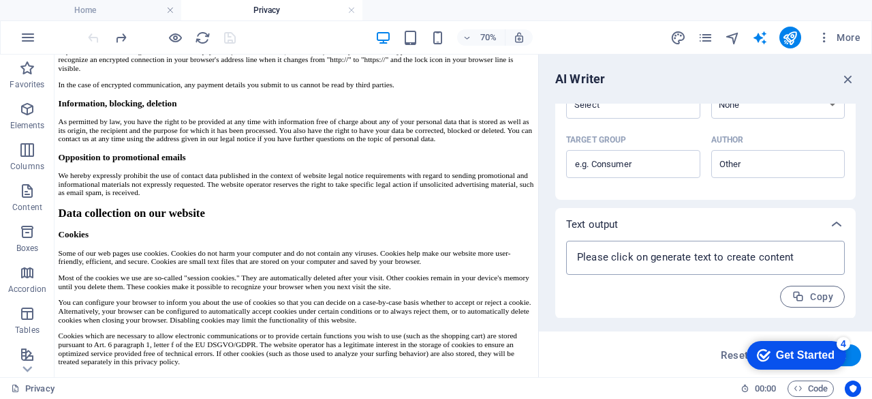
scroll to position [0, 0]
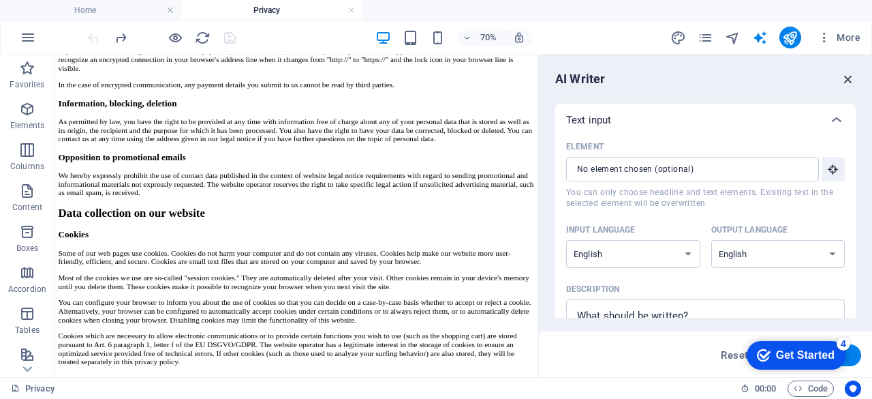
click at [848, 82] on icon "button" at bounding box center [848, 79] width 15 height 15
